Goal: Navigation & Orientation: Find specific page/section

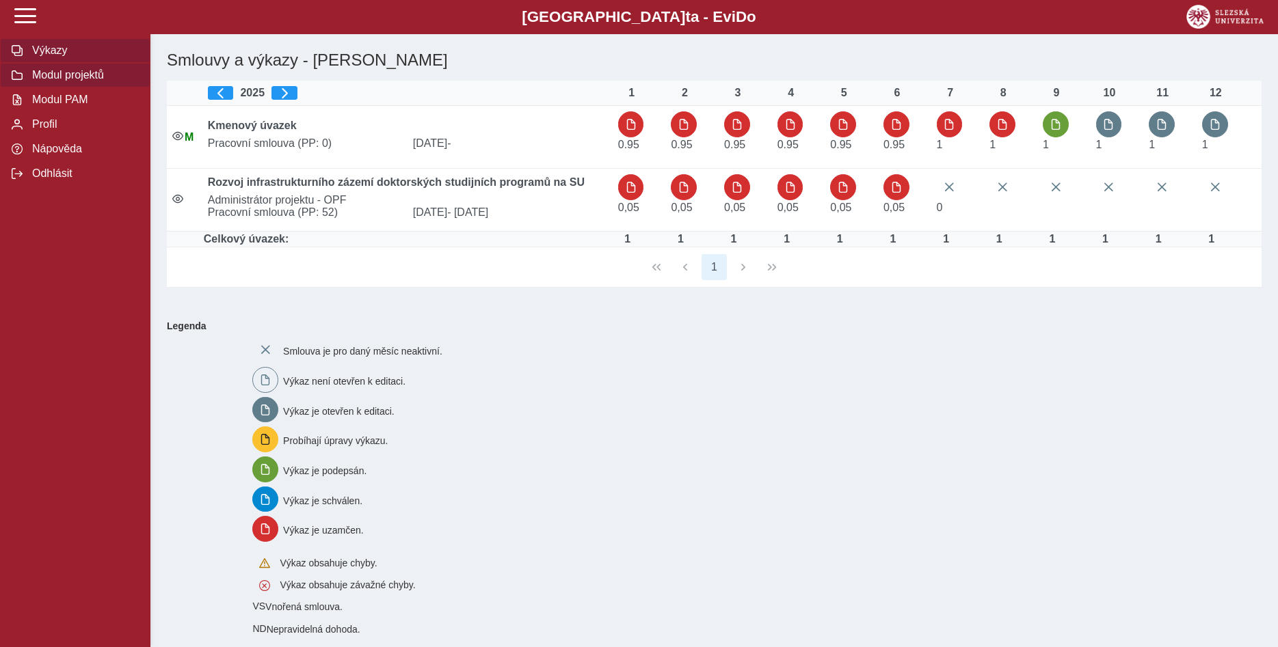
click at [88, 81] on span "Modul projektů" at bounding box center [83, 75] width 111 height 12
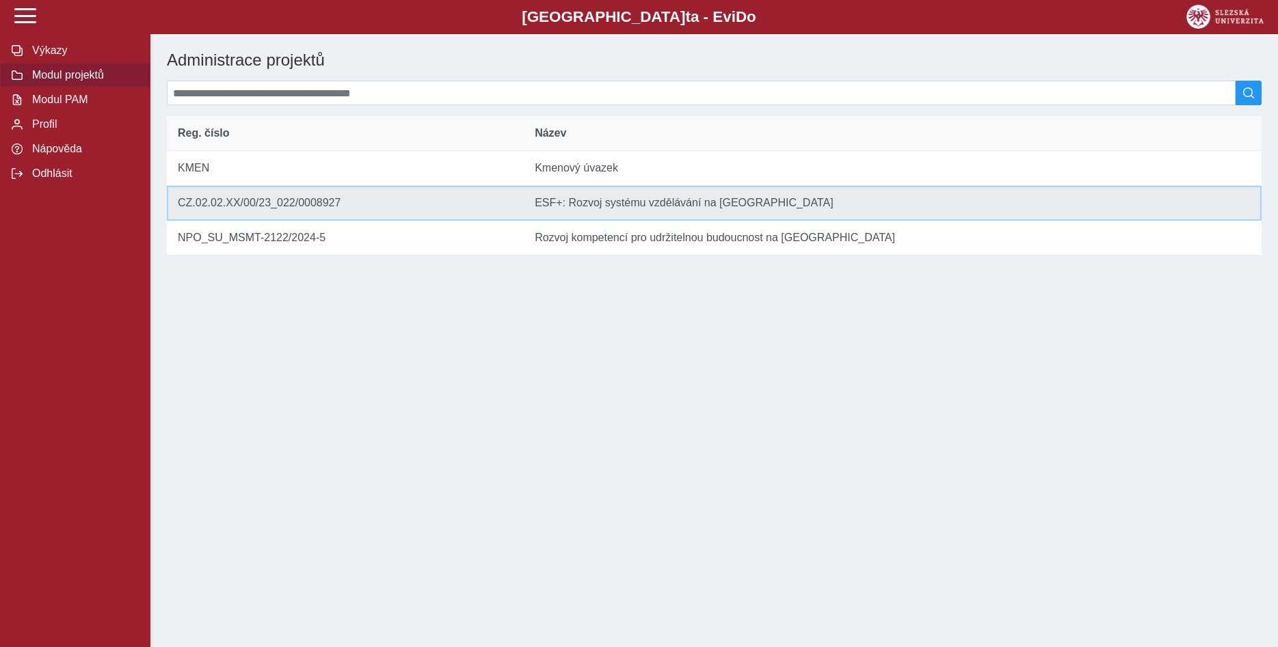
click at [579, 214] on td "Název ESF+: Rozvoj systému vzdělávání na [GEOGRAPHIC_DATA]" at bounding box center [893, 203] width 738 height 35
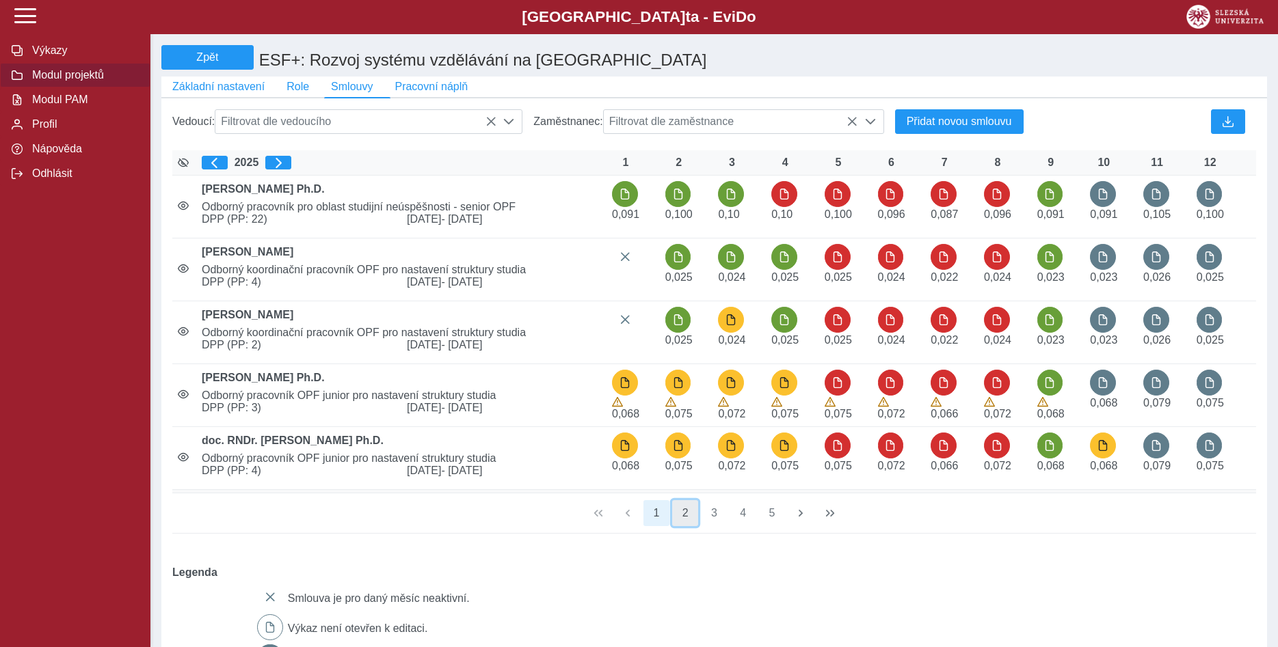
click at [686, 522] on button "2" at bounding box center [685, 513] width 26 height 26
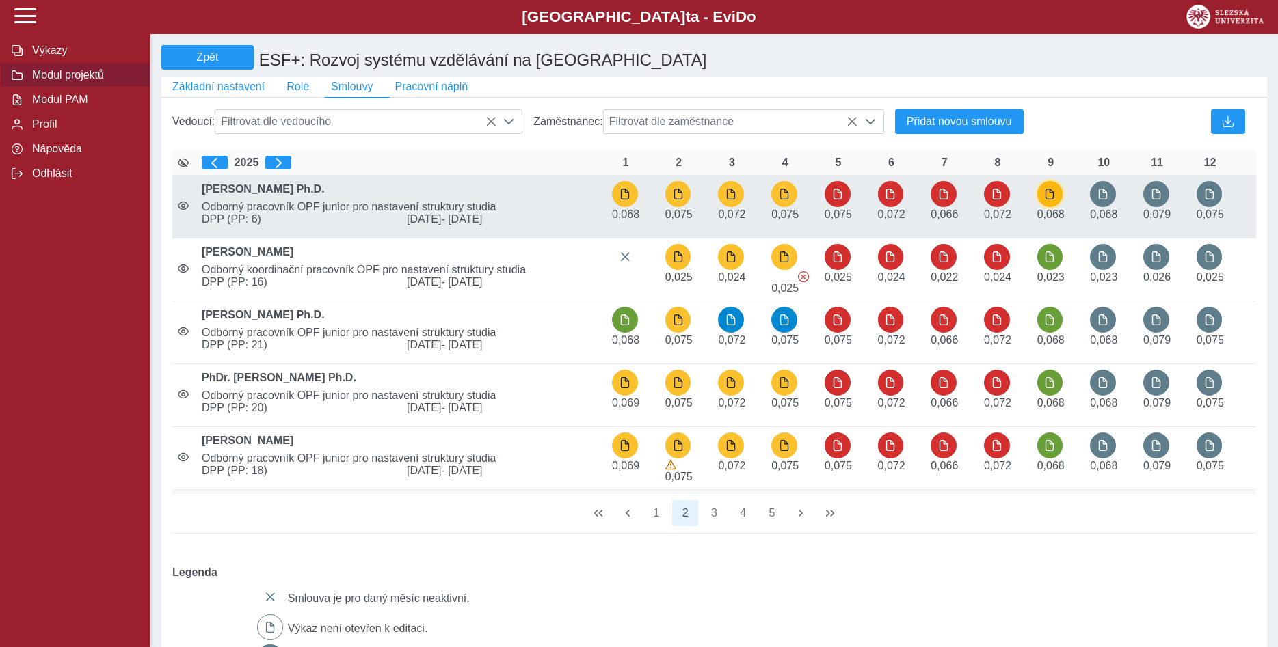
click at [1047, 196] on span "button" at bounding box center [1049, 194] width 11 height 11
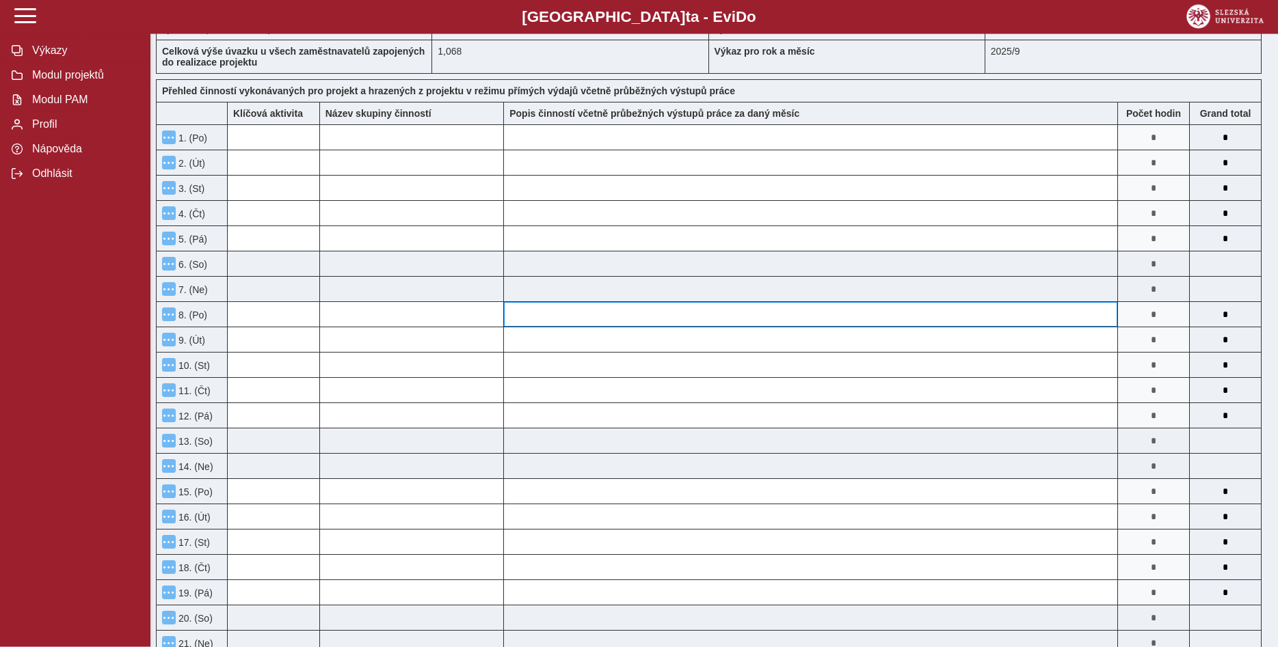
scroll to position [70, 0]
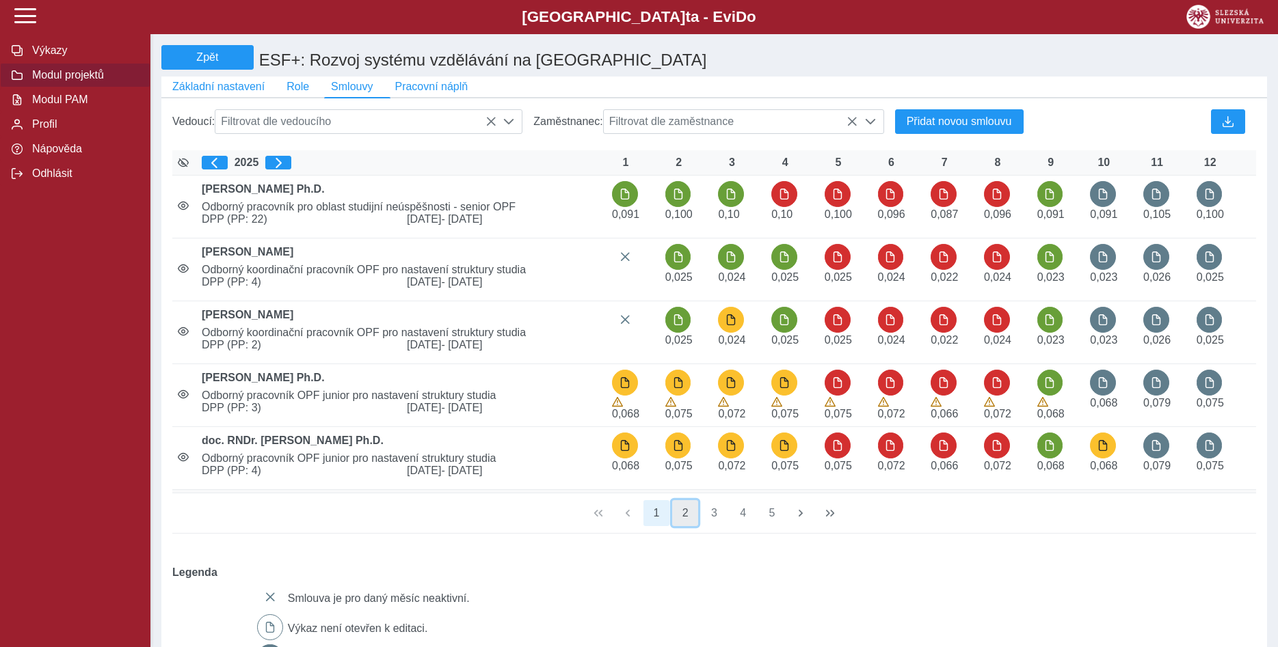
click at [688, 519] on button "2" at bounding box center [685, 513] width 26 height 26
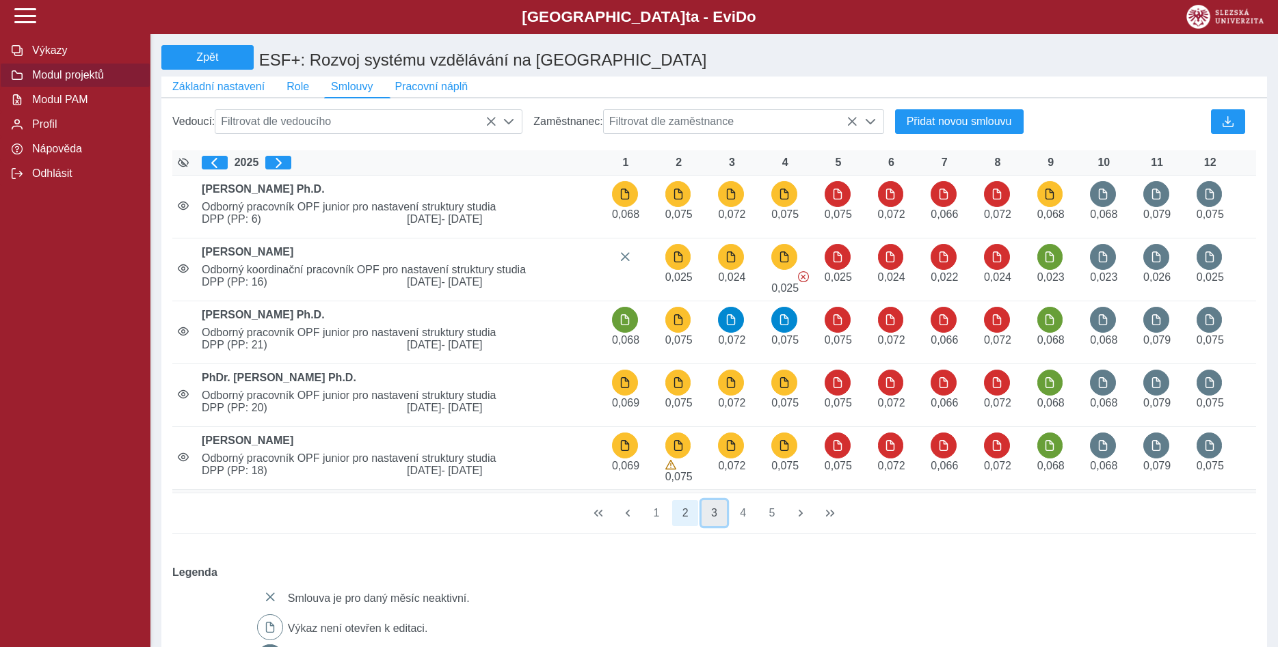
click at [712, 520] on button "3" at bounding box center [714, 513] width 26 height 26
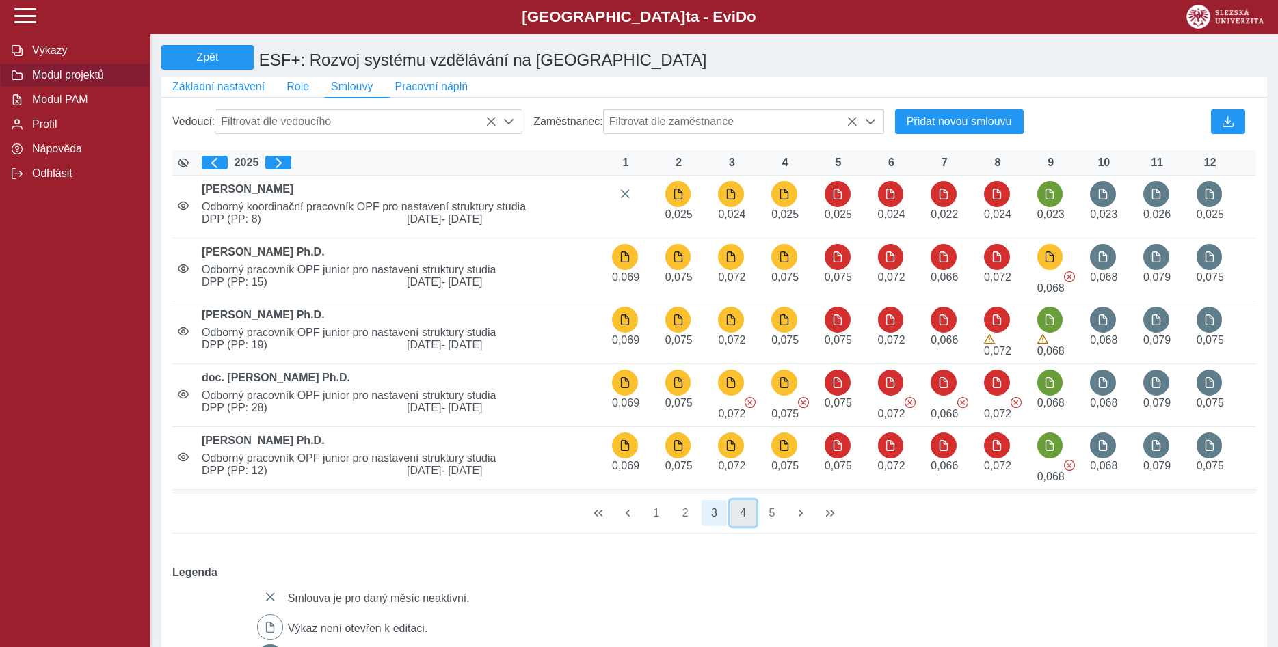
click at [740, 522] on button "4" at bounding box center [743, 513] width 26 height 26
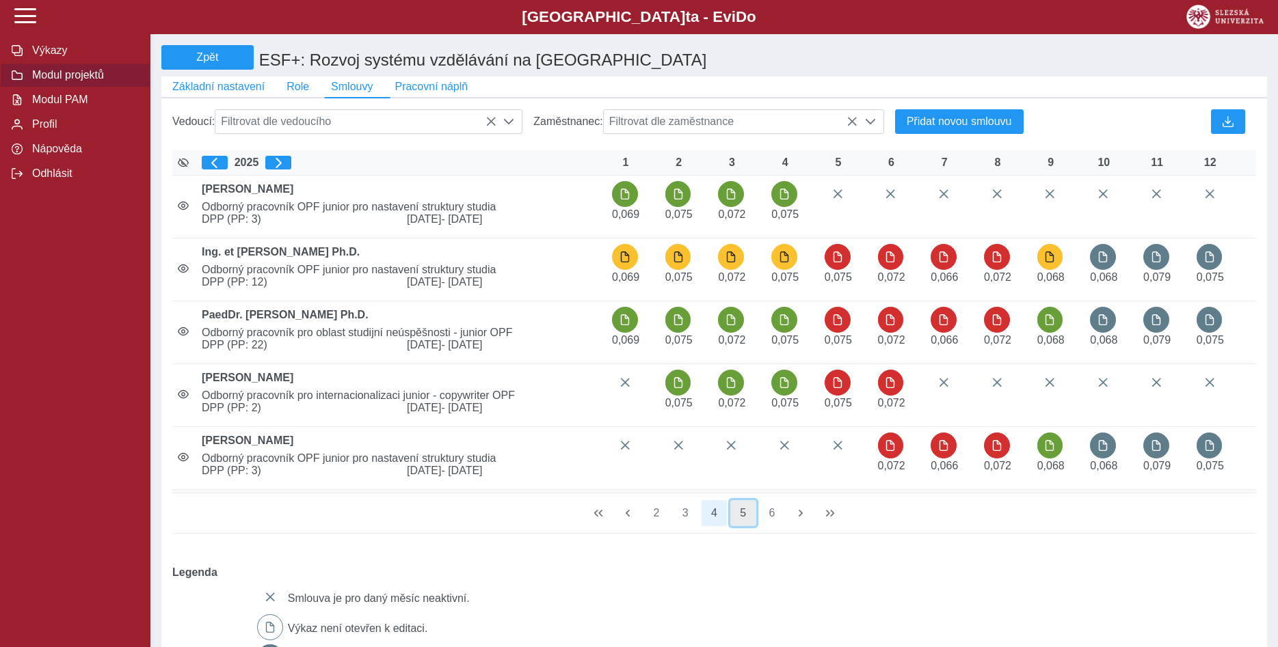
click at [744, 522] on button "5" at bounding box center [743, 513] width 26 height 26
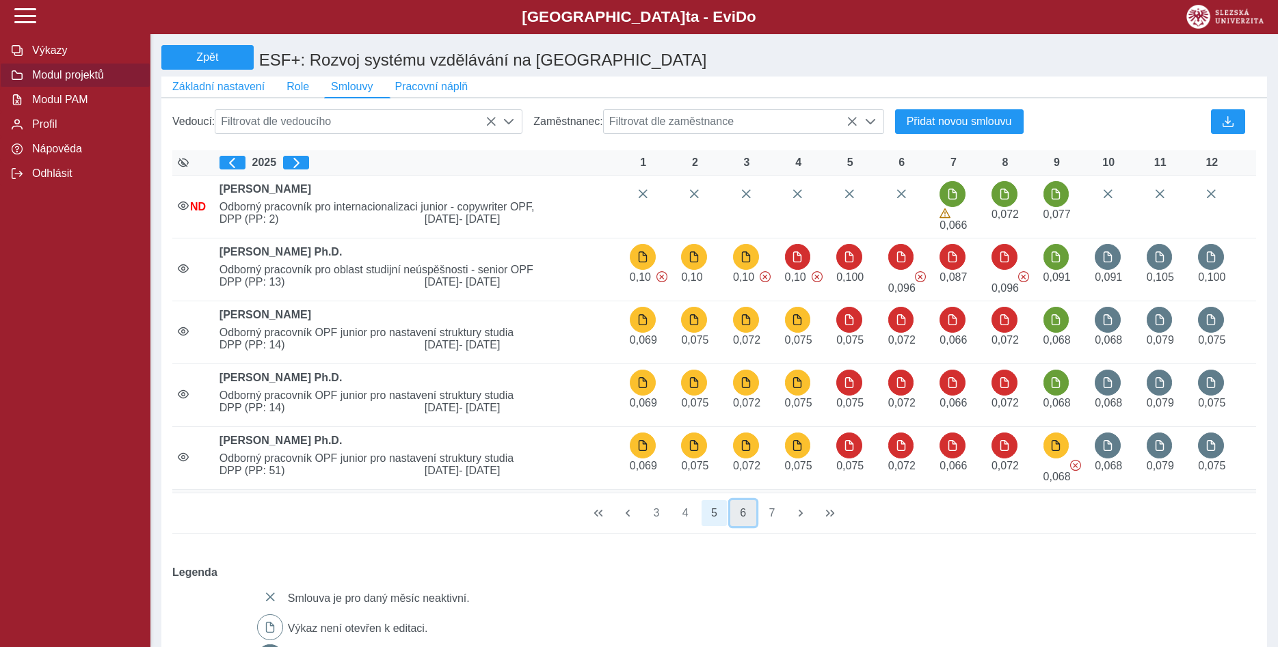
click at [744, 526] on button "6" at bounding box center [743, 513] width 26 height 26
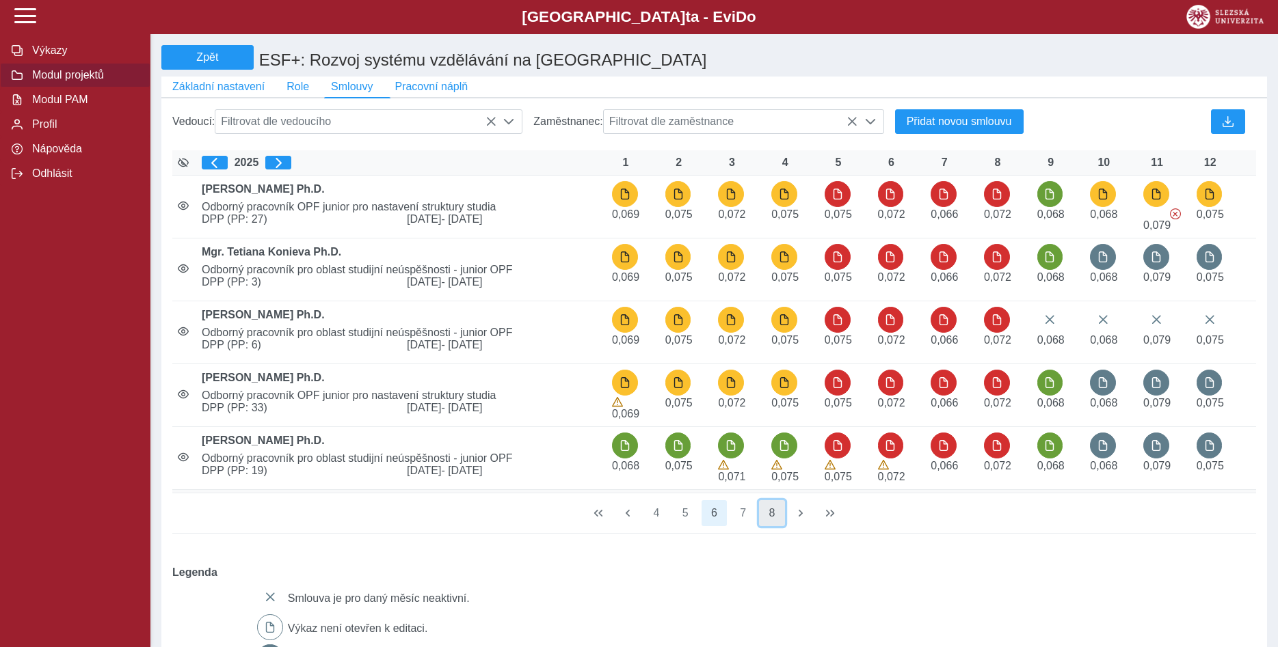
click at [777, 525] on button "8" at bounding box center [772, 513] width 26 height 26
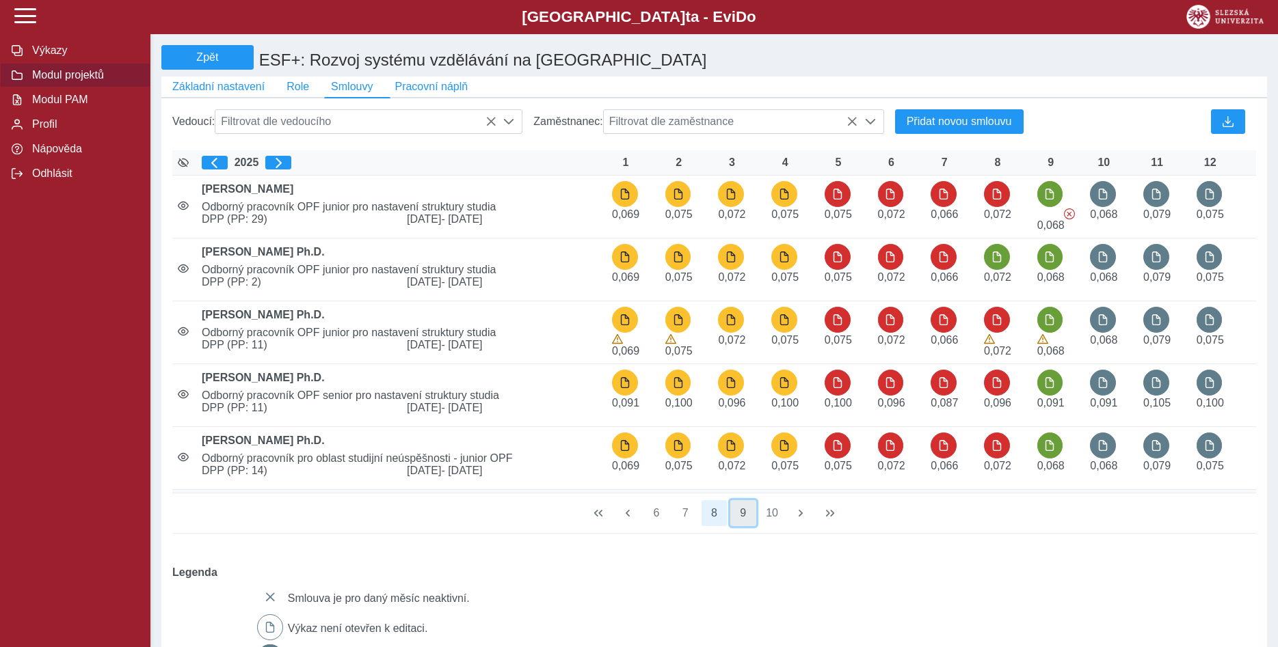
click at [742, 521] on button "9" at bounding box center [743, 513] width 26 height 26
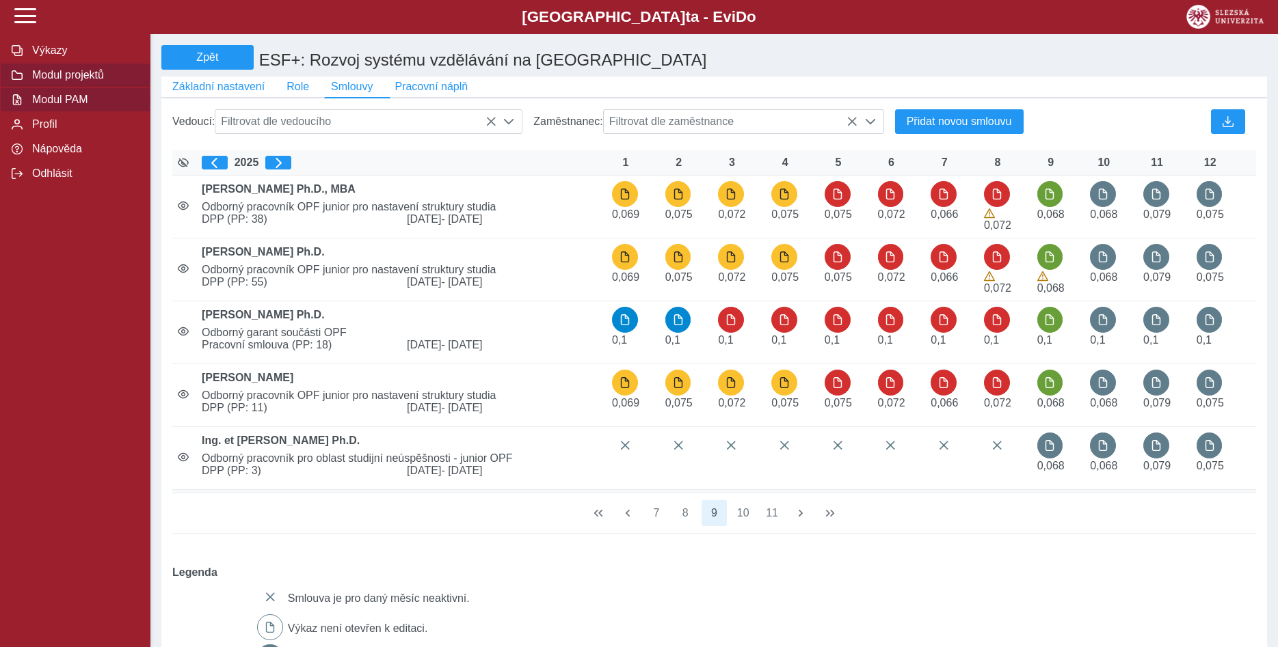
click at [72, 106] on span "Modul PAM" at bounding box center [83, 100] width 111 height 12
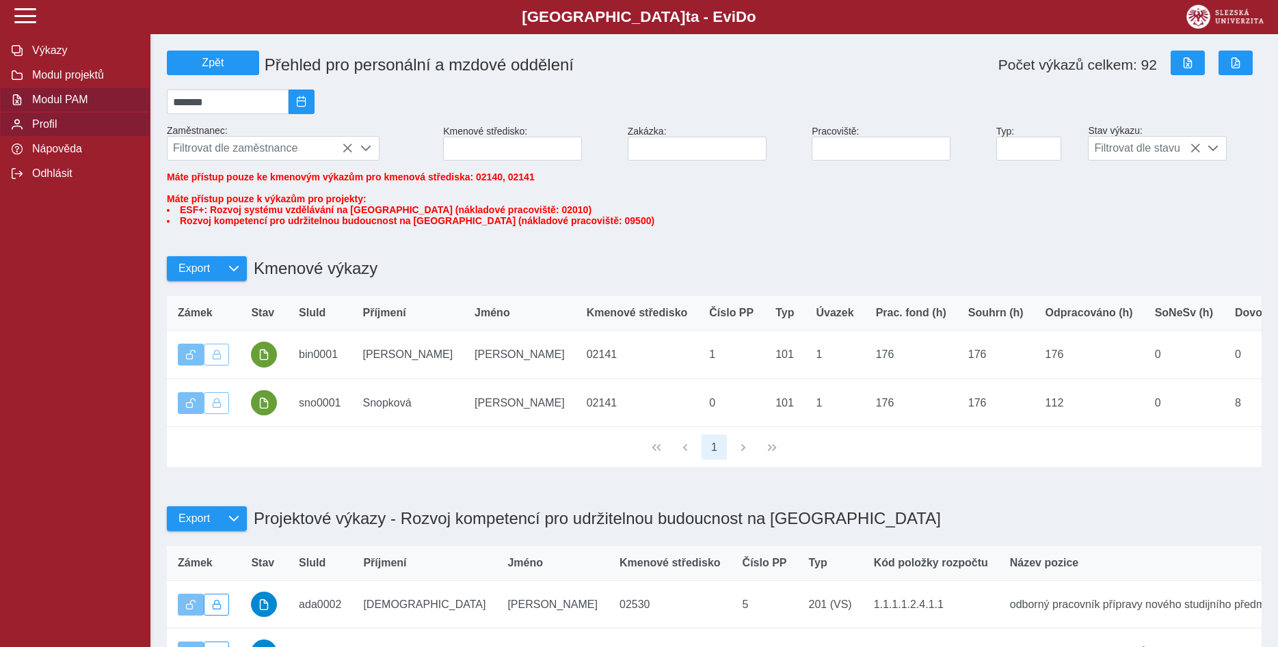
click at [49, 131] on span "Profil" at bounding box center [83, 124] width 111 height 12
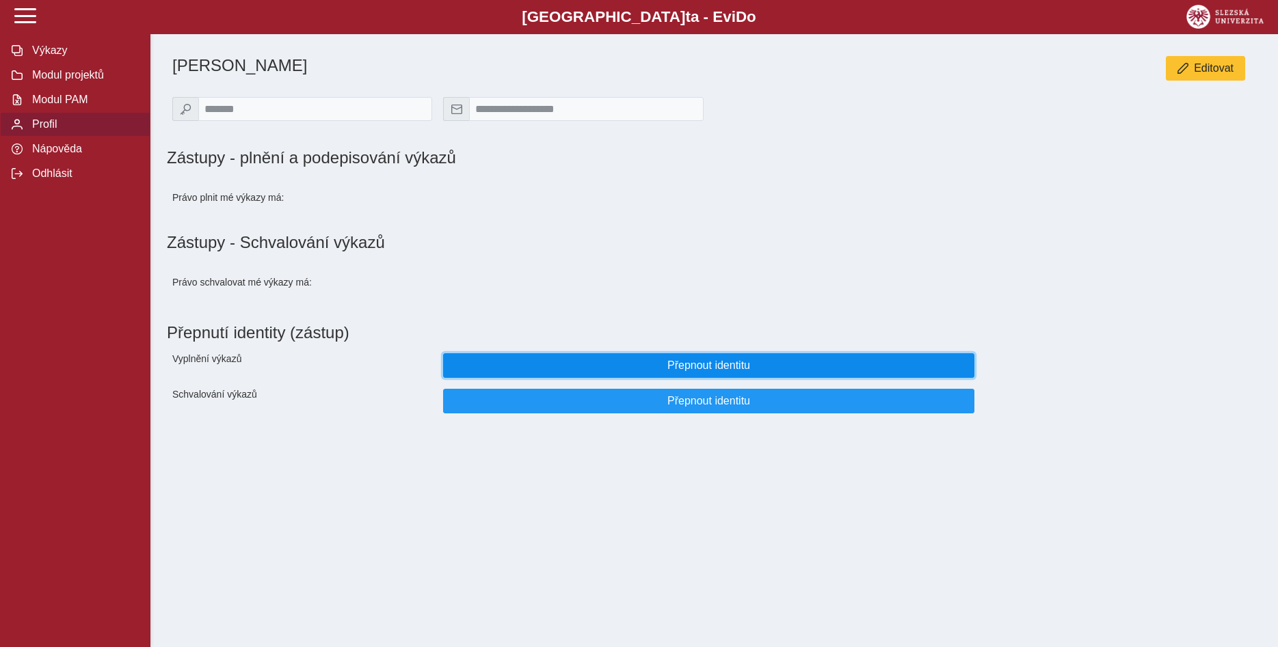
click at [733, 368] on span "Přepnout identitu" at bounding box center [709, 366] width 508 height 12
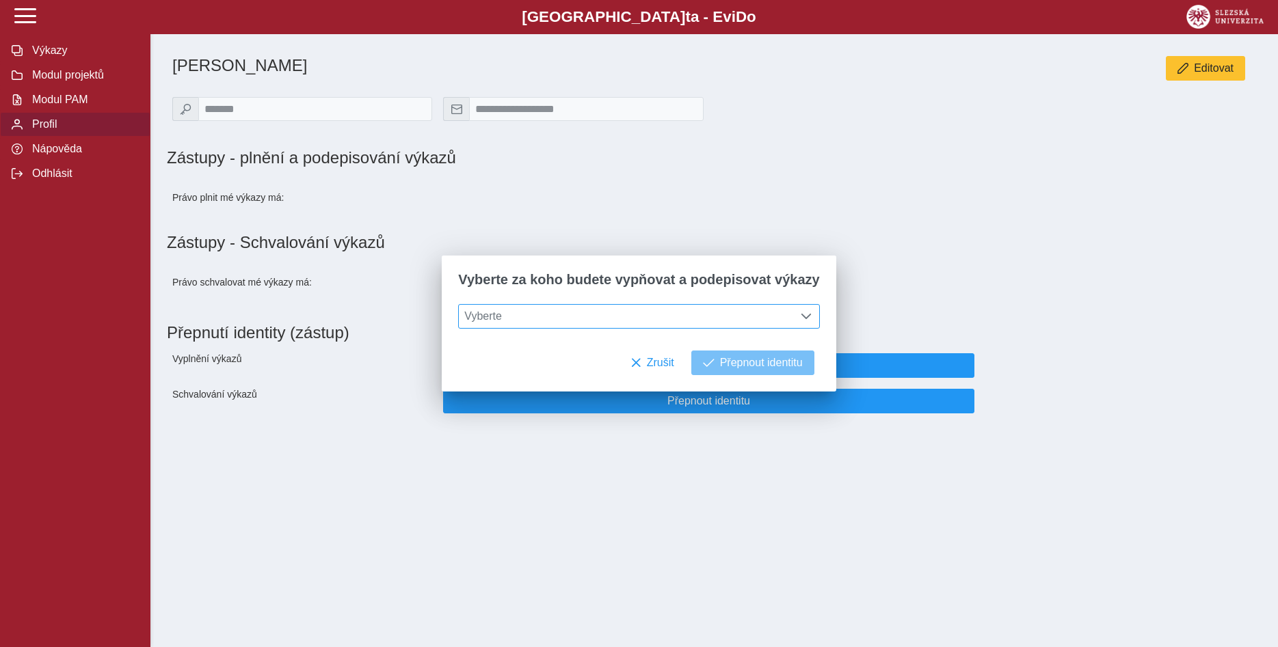
click at [800, 317] on span at bounding box center [805, 316] width 11 height 11
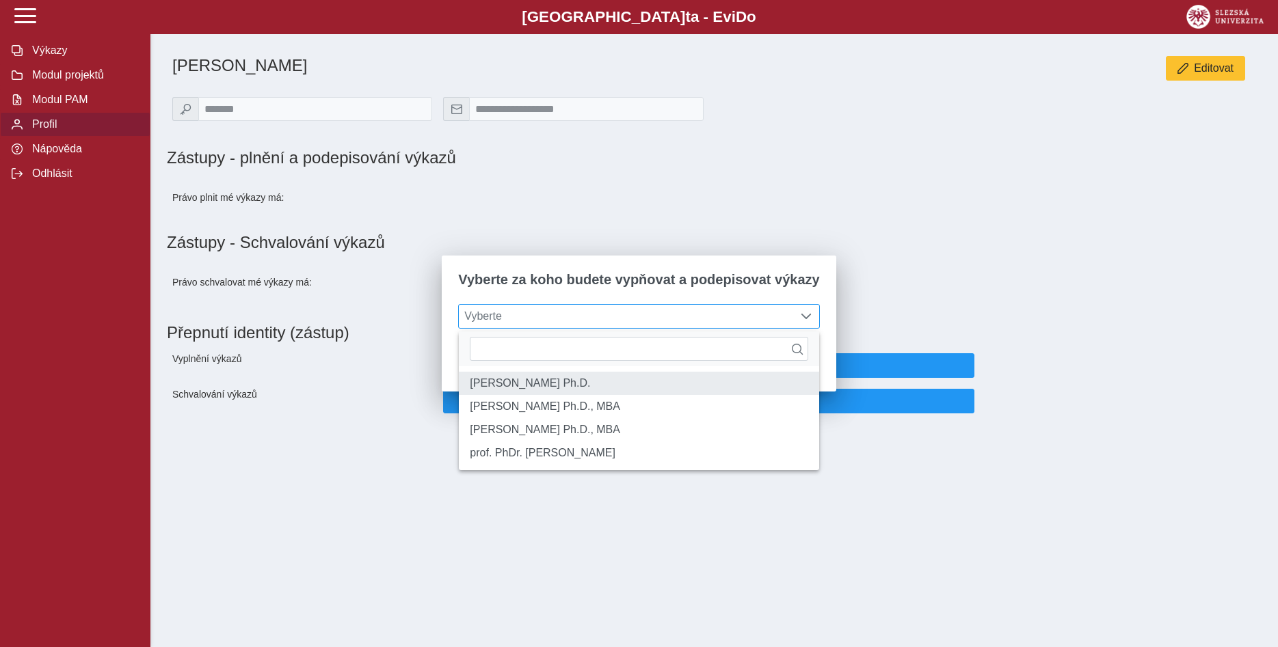
click at [726, 386] on li "[PERSON_NAME] Ph.D." at bounding box center [639, 383] width 360 height 23
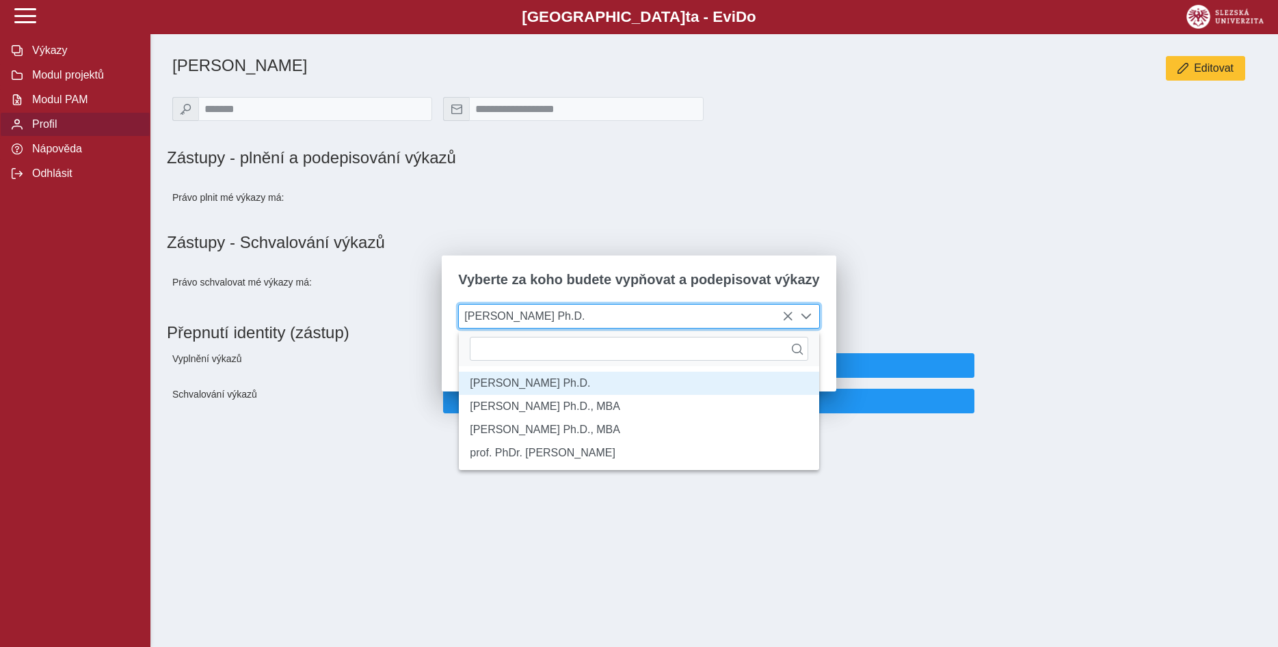
scroll to position [8, 56]
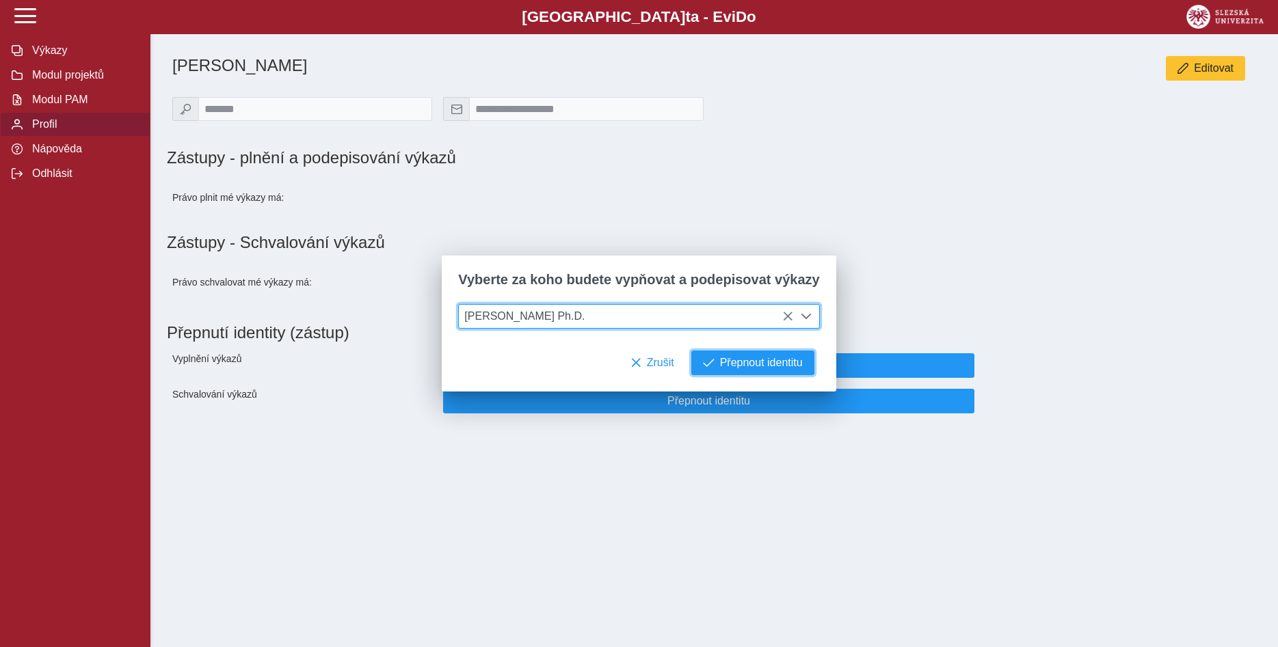
click at [753, 361] on span "Přepnout identitu" at bounding box center [761, 363] width 83 height 12
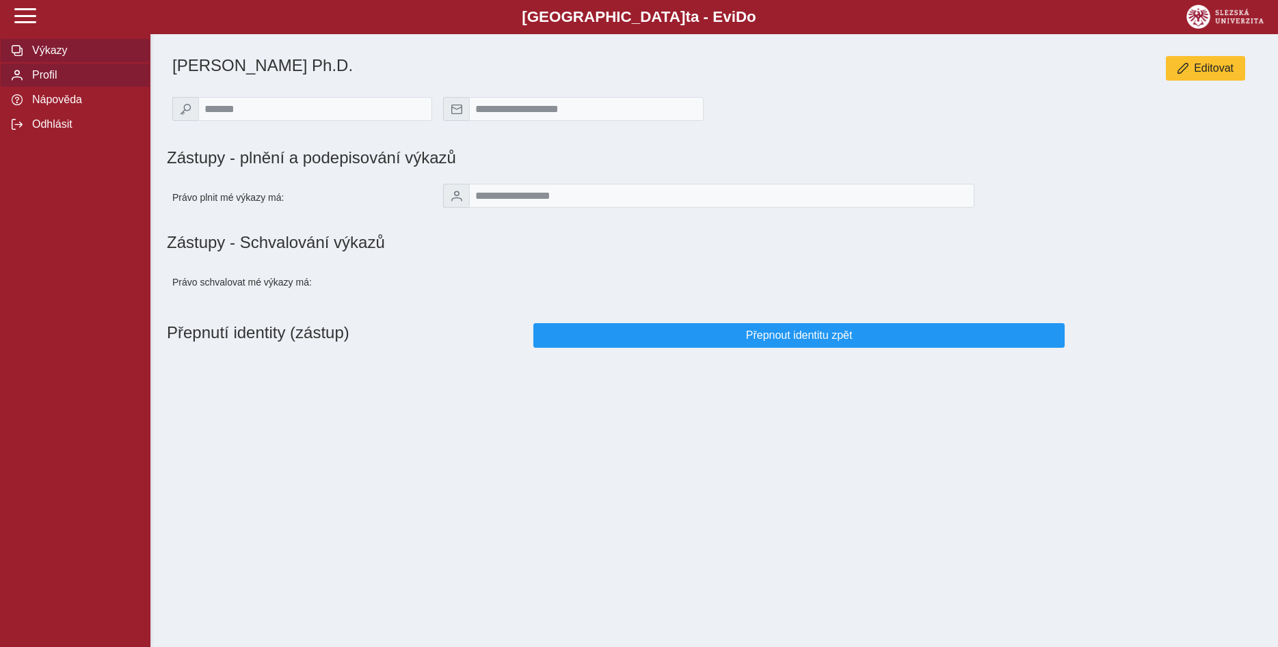
click at [53, 57] on span "Výkazy" at bounding box center [83, 50] width 111 height 12
